Goal: Task Accomplishment & Management: Complete application form

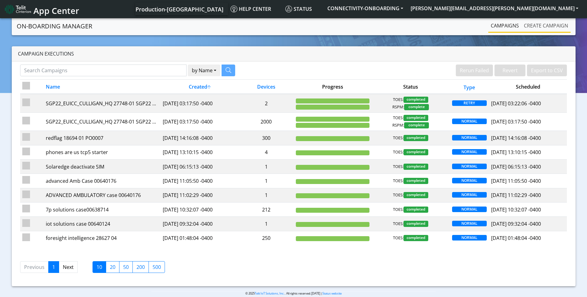
click at [545, 26] on link "Create campaign" at bounding box center [545, 25] width 49 height 12
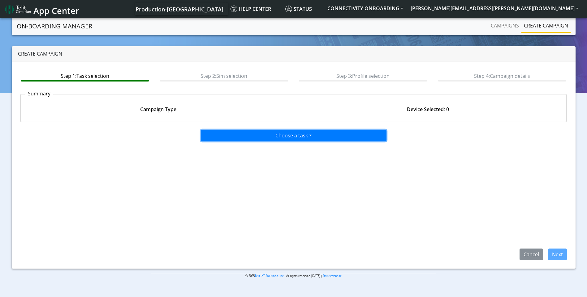
click at [275, 134] on button "Choose a task" at bounding box center [294, 136] width 186 height 12
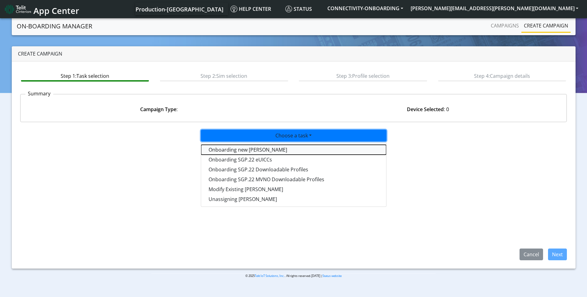
click at [253, 151] on tasktoes-dropdown "Onboarding new [PERSON_NAME]" at bounding box center [293, 150] width 185 height 10
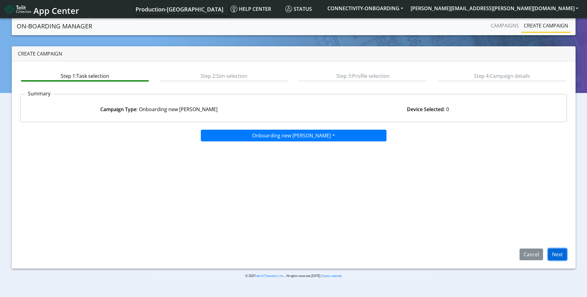
click at [557, 254] on button "Next" at bounding box center [557, 255] width 19 height 12
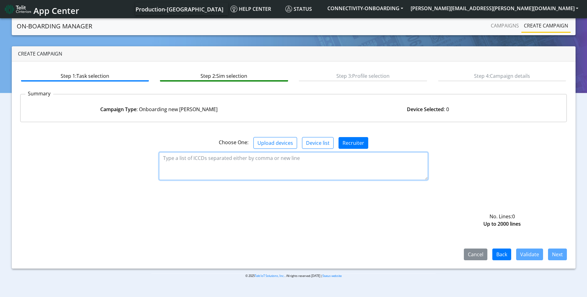
click at [195, 160] on textarea at bounding box center [293, 166] width 269 height 28
paste textarea "89358151000031984738 89358151000031984746 89358151000031984753 8935815100003198…"
type textarea "89358151000031984738 89358151000031984746 89358151000031984753 8935815100003198…"
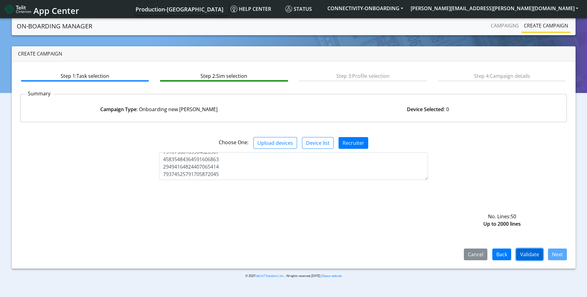
click at [539, 253] on button "Validate" at bounding box center [529, 255] width 27 height 12
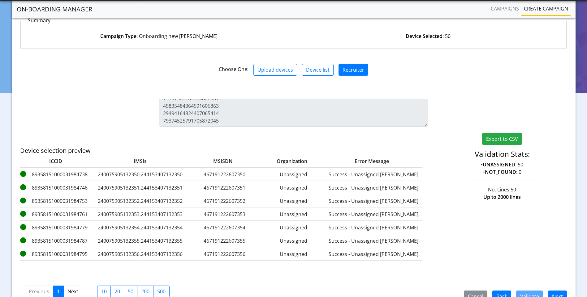
scroll to position [89, 0]
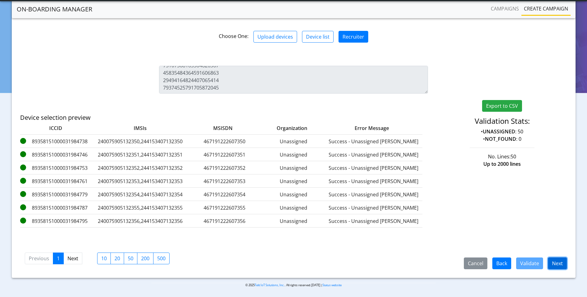
click at [558, 265] on button "Next" at bounding box center [557, 264] width 19 height 12
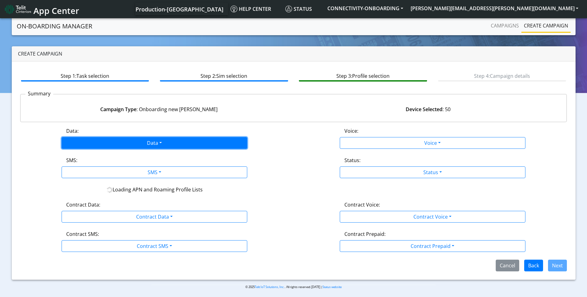
click at [129, 138] on button "Data" at bounding box center [155, 143] width 186 height 12
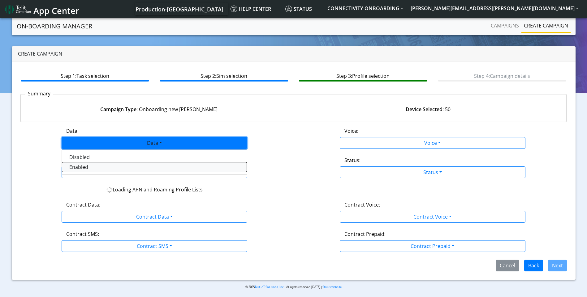
click at [94, 168] on button "Enabled" at bounding box center [154, 167] width 185 height 10
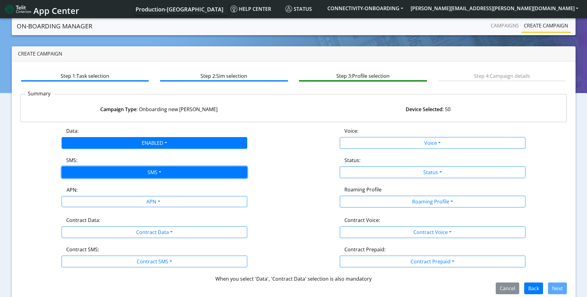
click at [151, 169] on button "SMS" at bounding box center [155, 173] width 186 height 12
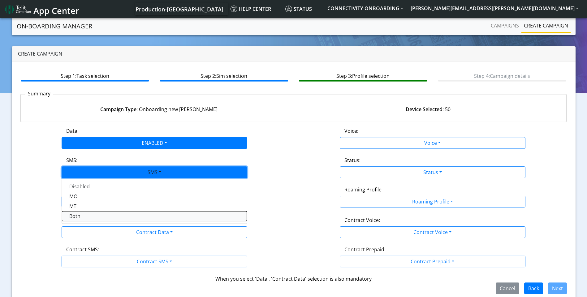
drag, startPoint x: 104, startPoint y: 215, endPoint x: 136, endPoint y: 210, distance: 32.4
click at [105, 215] on button "Both" at bounding box center [154, 217] width 185 height 10
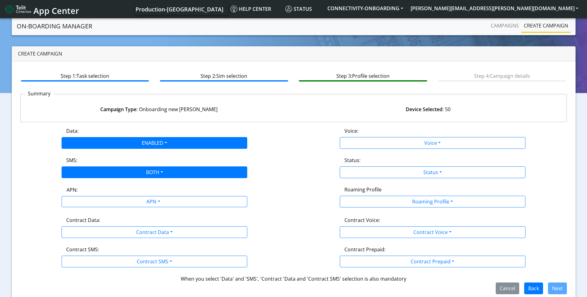
click at [137, 210] on div "Data: ENABLED Disabled Enabled Voice: Voice Disabled Enabled SMS: BOTH Disabled…" at bounding box center [293, 210] width 547 height 167
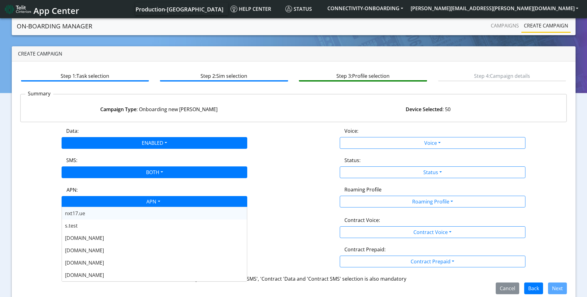
click at [134, 200] on div "APN" at bounding box center [153, 203] width 196 height 12
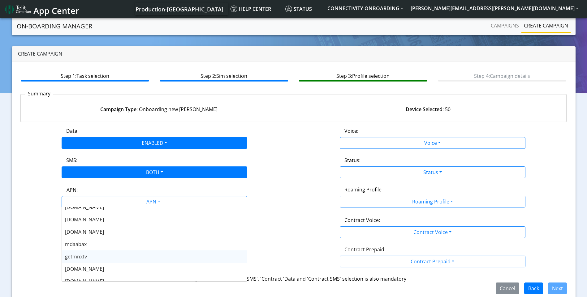
scroll to position [124, 0]
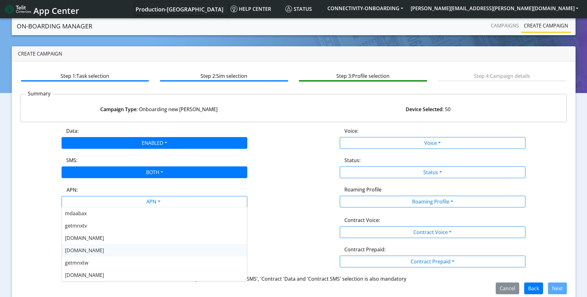
click at [102, 250] on div "[DOMAIN_NAME]" at bounding box center [154, 251] width 185 height 12
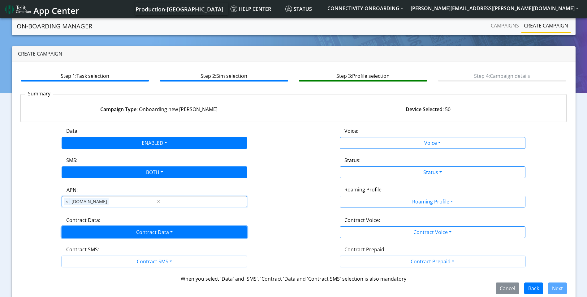
click at [155, 228] on button "Contract Data" at bounding box center [155, 233] width 186 height 12
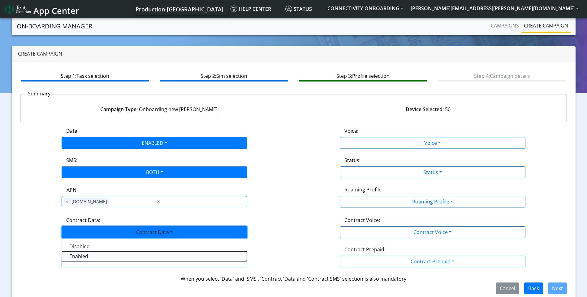
click at [91, 259] on Dataenabled-dropdown "Enabled" at bounding box center [154, 257] width 185 height 10
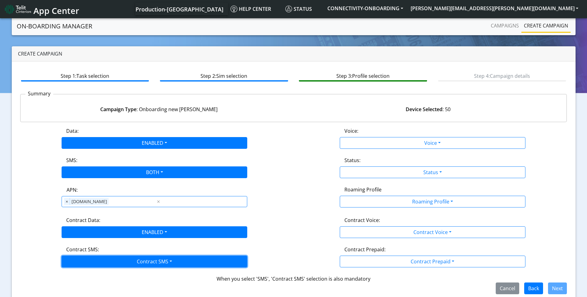
click at [129, 260] on button "Contract SMS" at bounding box center [155, 262] width 186 height 12
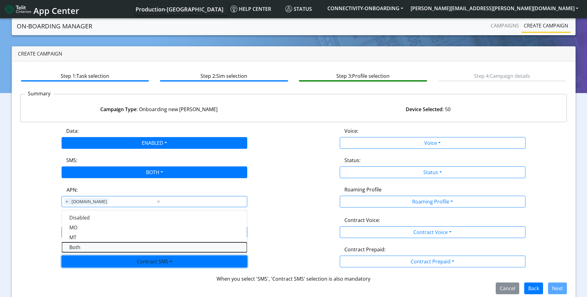
drag, startPoint x: 83, startPoint y: 251, endPoint x: 234, endPoint y: 231, distance: 152.0
click at [84, 251] on SMSboth-dropdown "Both" at bounding box center [154, 248] width 185 height 10
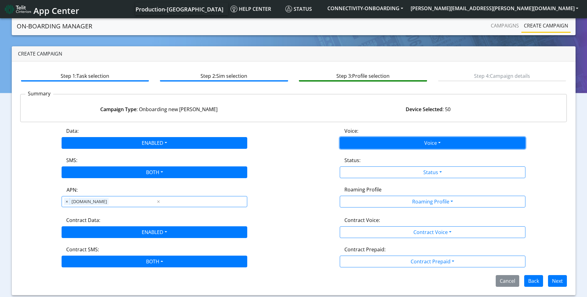
click at [446, 146] on button "Voice" at bounding box center [433, 143] width 186 height 12
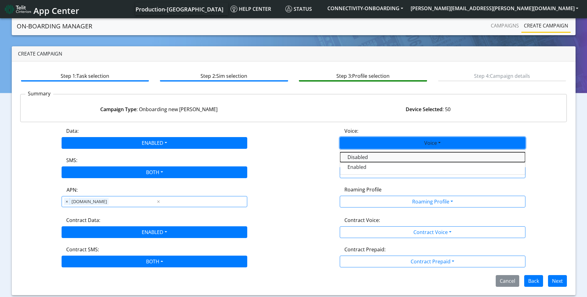
drag, startPoint x: 364, startPoint y: 157, endPoint x: 410, endPoint y: 160, distance: 45.9
click at [364, 157] on button "Disabled" at bounding box center [432, 157] width 185 height 10
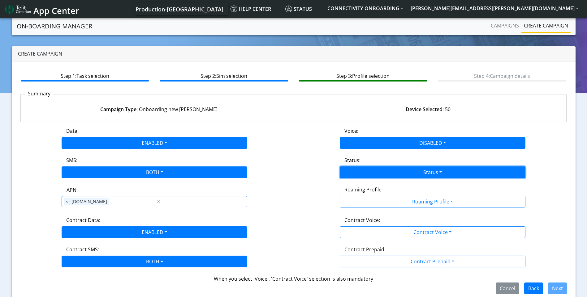
click at [417, 168] on button "Status" at bounding box center [433, 173] width 186 height 12
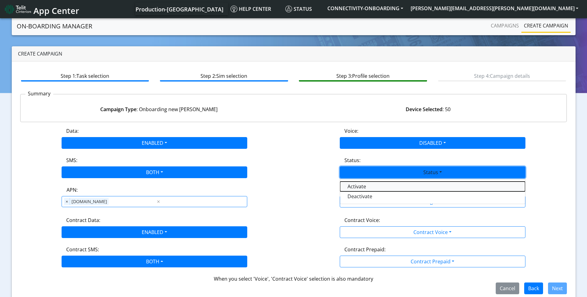
click at [362, 185] on button "Activate" at bounding box center [432, 187] width 185 height 10
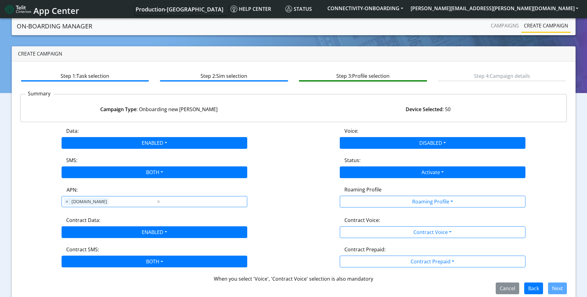
click at [403, 194] on div "Roaming Profile" at bounding box center [432, 191] width 185 height 10
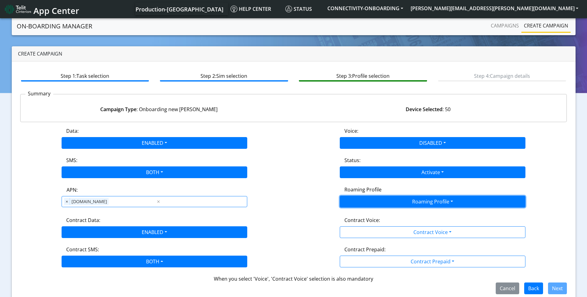
click at [403, 204] on button "Roaming Profile" at bounding box center [433, 202] width 186 height 12
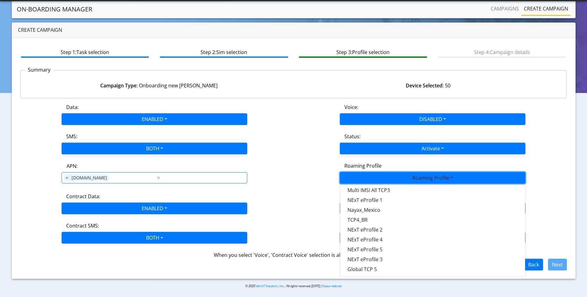
scroll to position [8, 0]
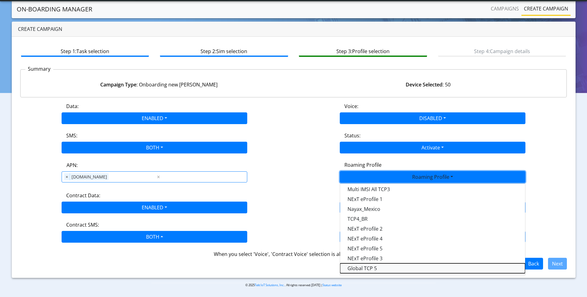
click at [371, 267] on Profile-dropdown "Global TCP 5" at bounding box center [432, 269] width 185 height 10
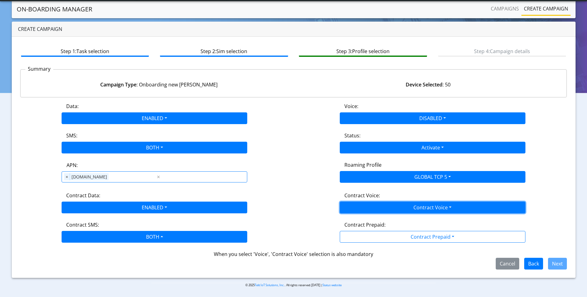
click at [409, 206] on button "Contract Voice" at bounding box center [433, 208] width 186 height 12
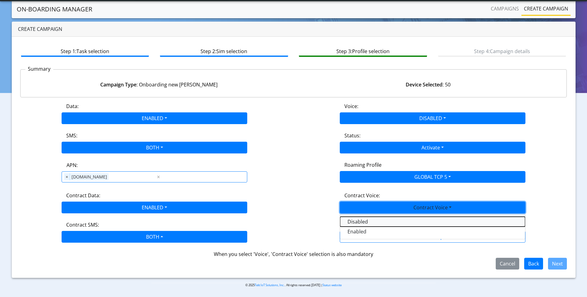
drag, startPoint x: 374, startPoint y: 221, endPoint x: 399, endPoint y: 231, distance: 26.4
click at [374, 221] on Voicedisabled-dropdown "Disabled" at bounding box center [432, 222] width 185 height 10
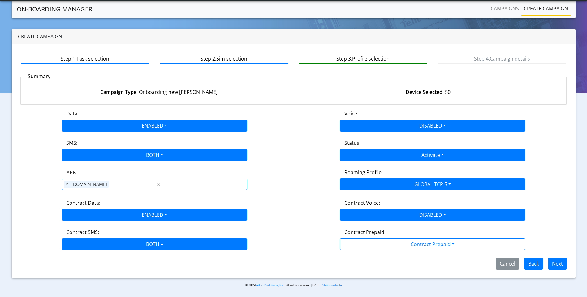
scroll to position [0, 0]
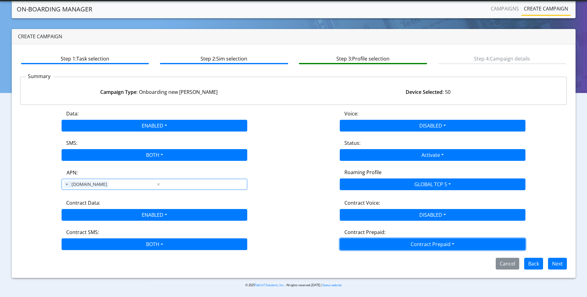
click at [412, 241] on button "Contract Prepaid" at bounding box center [433, 245] width 186 height 12
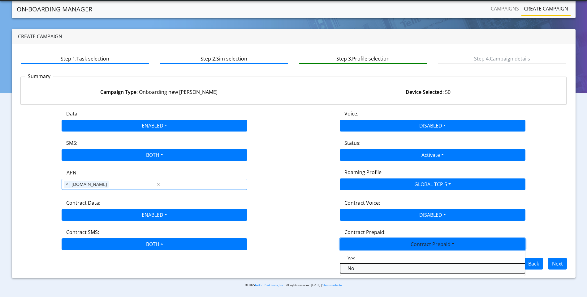
drag, startPoint x: 360, startPoint y: 269, endPoint x: 378, endPoint y: 268, distance: 18.0
click at [361, 268] on Prepaidnotprepaid-dropdown "No" at bounding box center [432, 269] width 185 height 10
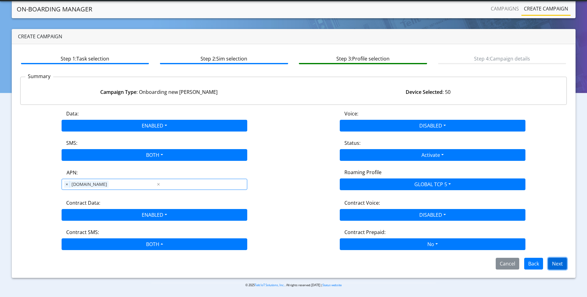
click at [559, 261] on button "Next" at bounding box center [557, 264] width 19 height 12
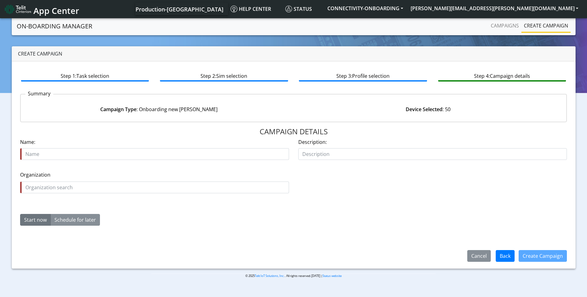
click at [86, 154] on input "text" at bounding box center [154, 154] width 269 height 12
type input "SPECIALTY SALES 29556 01"
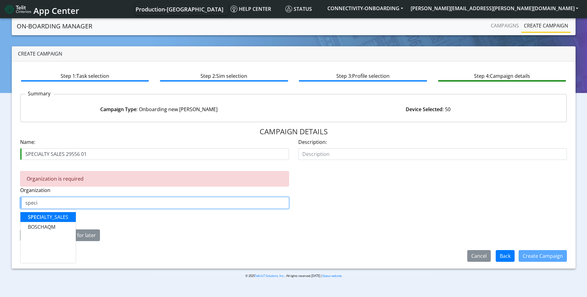
drag, startPoint x: 60, startPoint y: 217, endPoint x: 58, endPoint y: 221, distance: 5.0
click at [60, 217] on ngb-highlight "SPECI ALTY_SALES" at bounding box center [48, 217] width 41 height 7
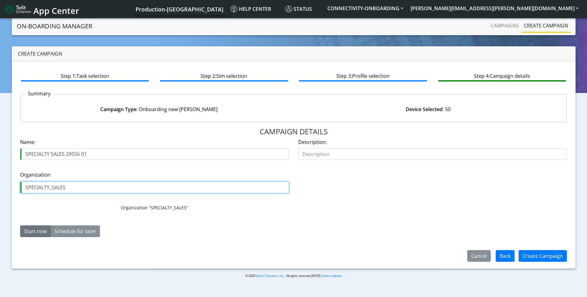
type input "SPECIALTY_SALES"
click at [39, 229] on button "Start now" at bounding box center [35, 232] width 31 height 12
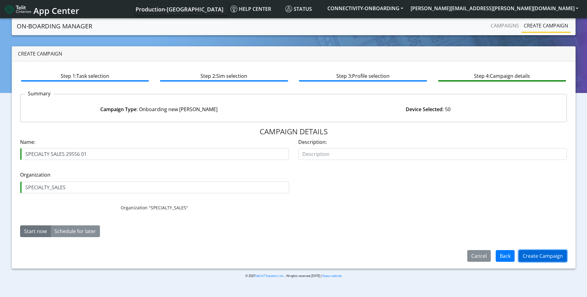
click at [543, 255] on button "Create Campaign" at bounding box center [542, 256] width 48 height 12
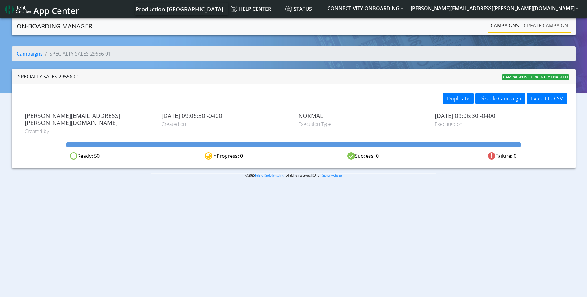
drag, startPoint x: 540, startPoint y: 26, endPoint x: 508, endPoint y: 29, distance: 32.3
click at [540, 26] on link "Create campaign" at bounding box center [545, 25] width 49 height 12
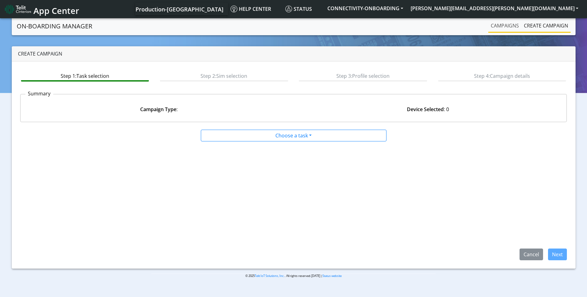
click at [506, 28] on link "Campaigns" at bounding box center [504, 25] width 33 height 12
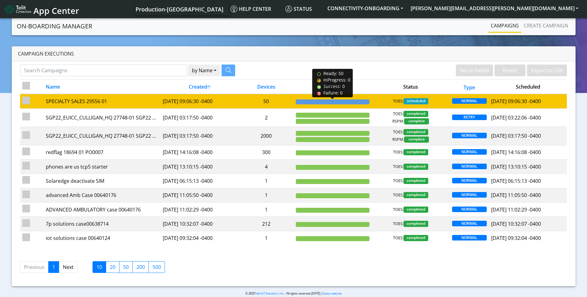
click at [343, 104] on div at bounding box center [333, 102] width 74 height 5
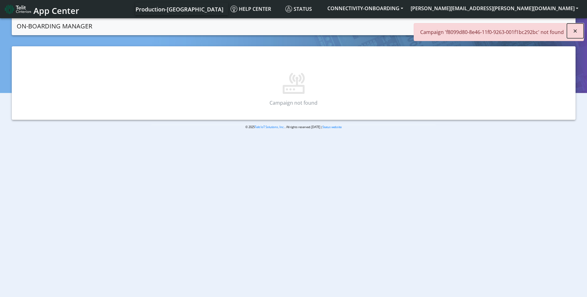
click at [578, 32] on button "×" at bounding box center [574, 31] width 17 height 15
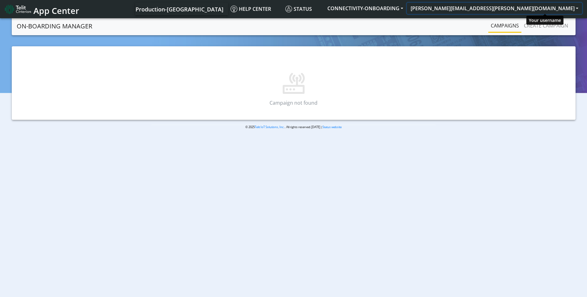
click at [550, 7] on button "[PERSON_NAME][EMAIL_ADDRESS][PERSON_NAME][DOMAIN_NAME]" at bounding box center [494, 8] width 175 height 11
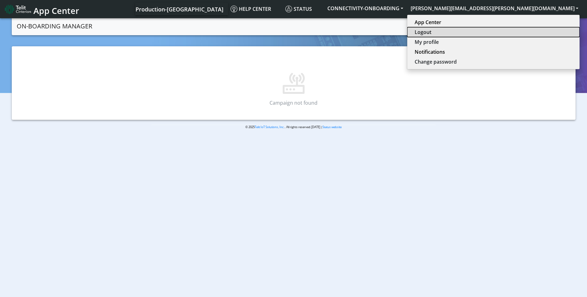
click at [547, 28] on button "Logout" at bounding box center [493, 32] width 172 height 10
